Goal: Task Accomplishment & Management: Complete application form

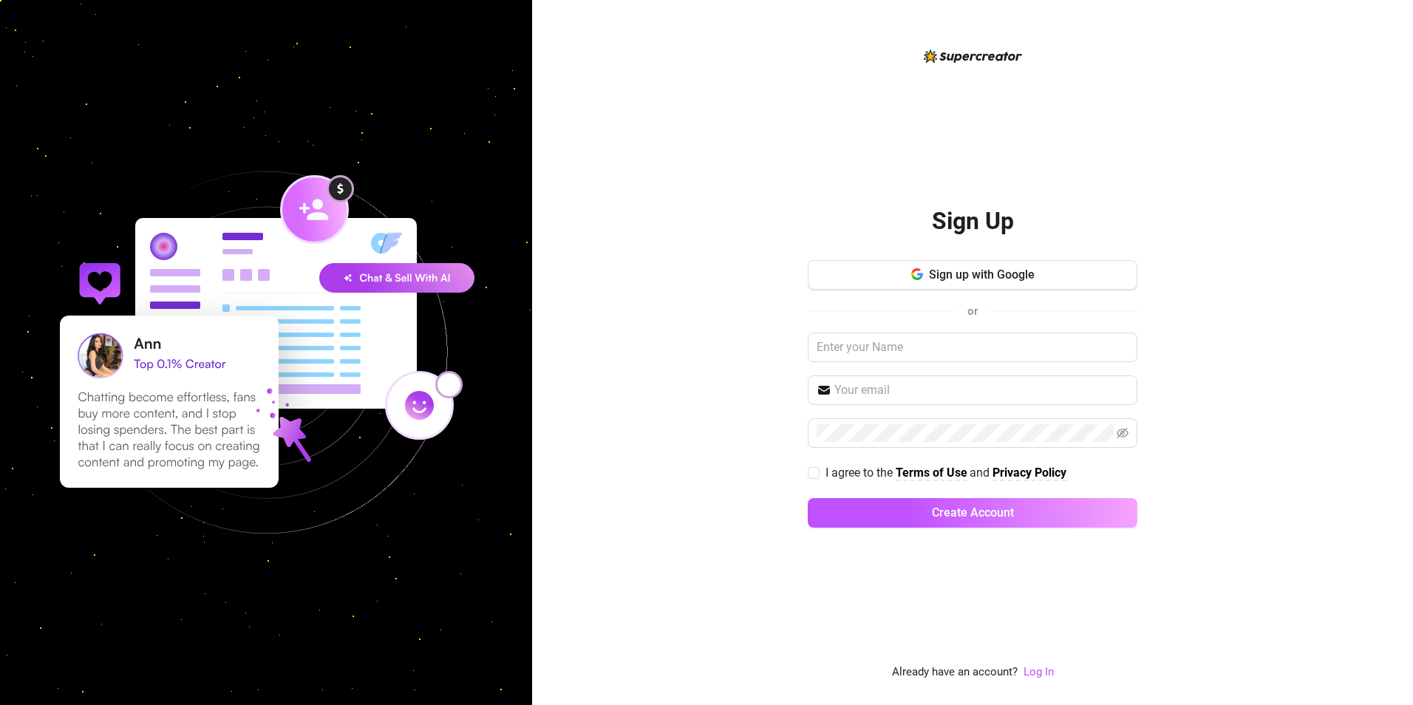
click at [1069, 255] on div "Sign Up Sign up with Google or I agree to the Terms of Use and Privacy Policy C…" at bounding box center [973, 364] width 330 height 354
click at [1064, 259] on div "Sign Up Sign up with Google or I agree to the Terms of Use and Privacy Policy C…" at bounding box center [973, 364] width 330 height 354
click at [1044, 276] on button "Sign up with Google" at bounding box center [973, 275] width 330 height 30
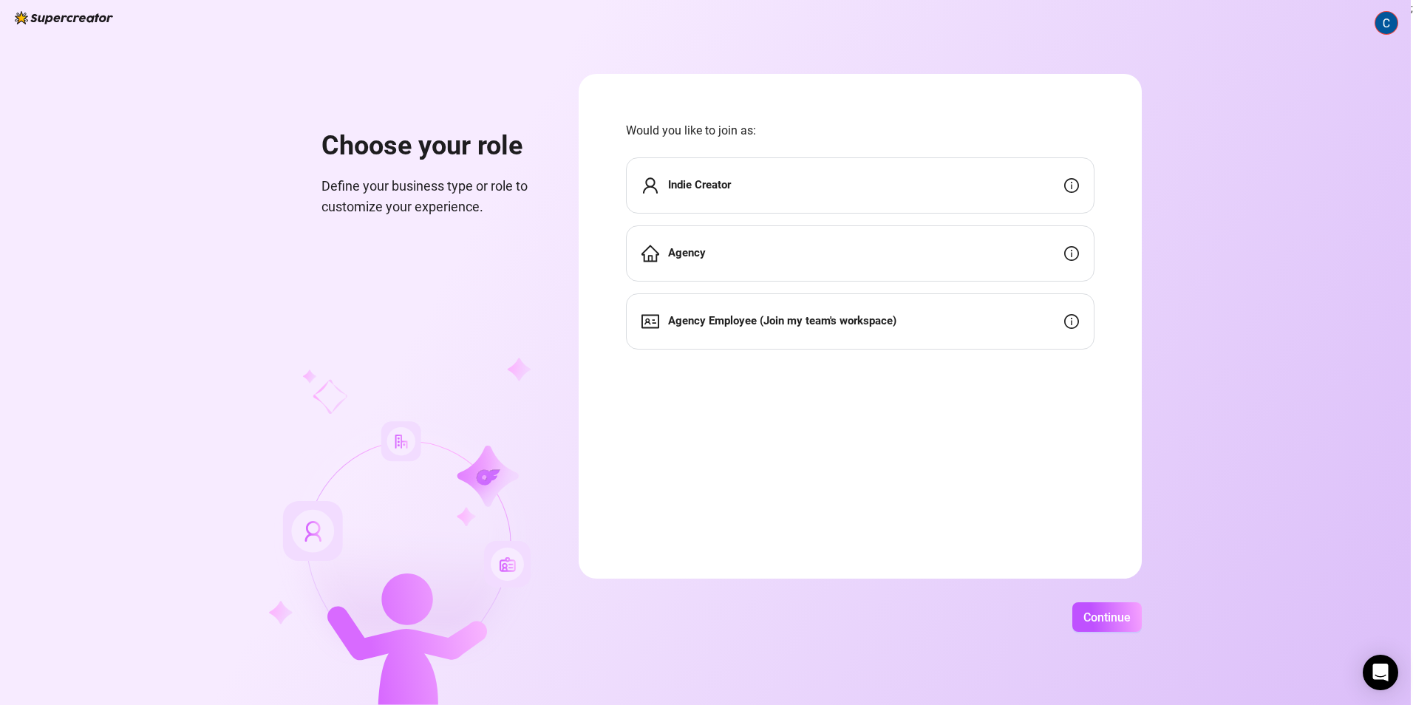
click at [1107, 636] on div "Choose your role Define your business type or role to customize your experience…" at bounding box center [705, 352] width 1411 height 705
click at [1096, 622] on span "Continue" at bounding box center [1107, 618] width 47 height 14
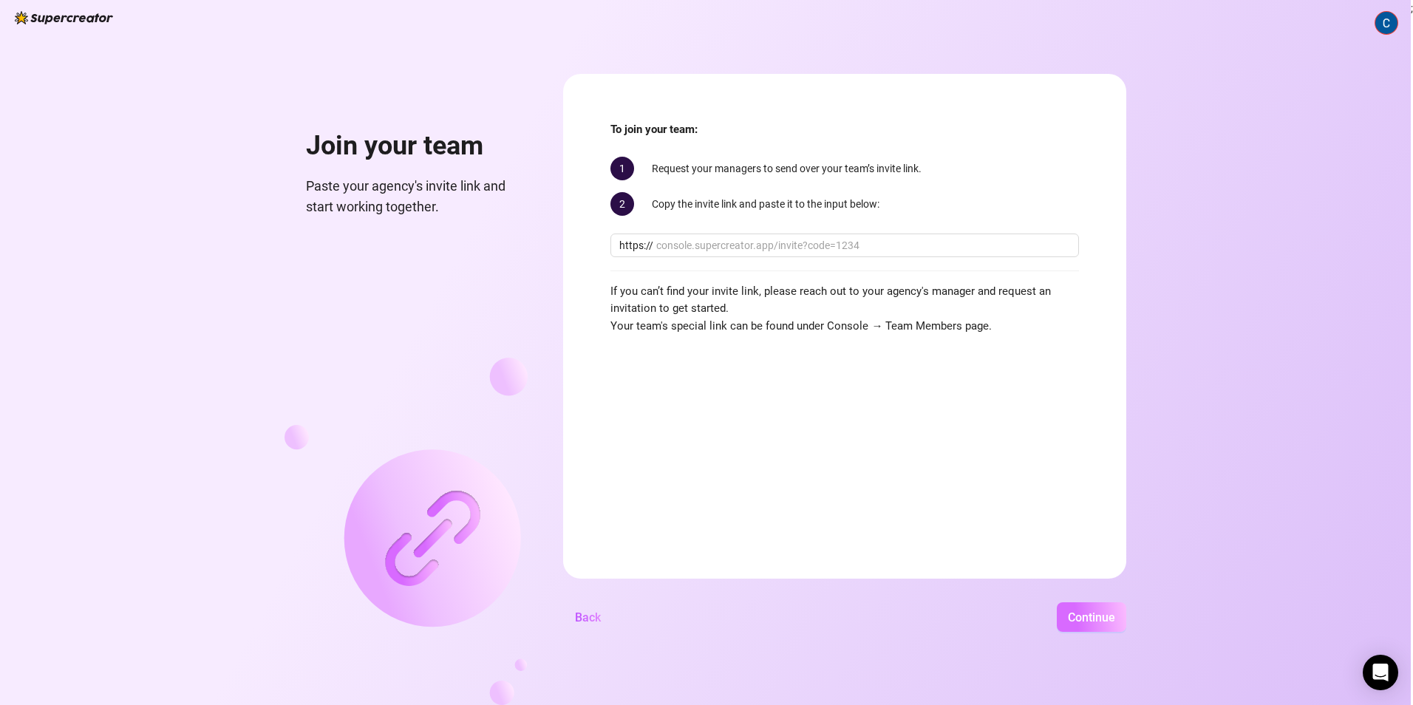
click at [1102, 611] on span "Continue" at bounding box center [1091, 618] width 47 height 14
